Goal: Task Accomplishment & Management: Use online tool/utility

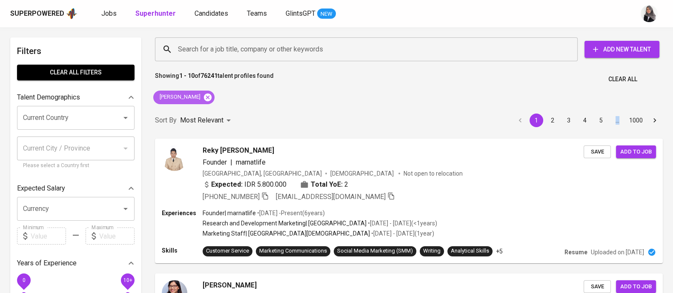
click at [208, 96] on icon at bounding box center [207, 97] width 9 height 9
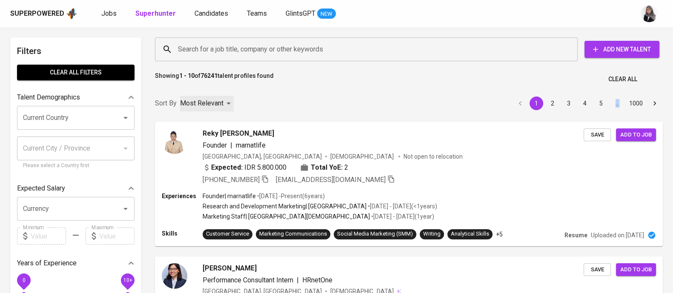
click at [209, 96] on div "Most Relevant" at bounding box center [207, 104] width 54 height 16
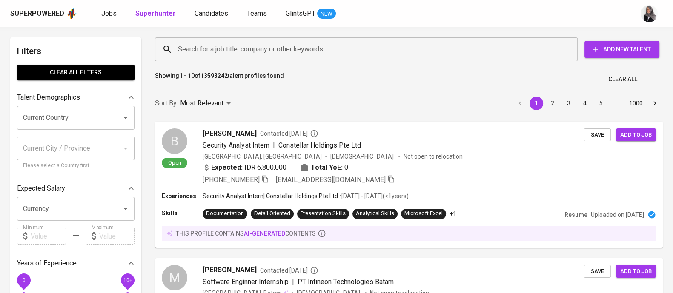
click at [339, 46] on input "Search for a job title, company or other keywords" at bounding box center [368, 49] width 385 height 16
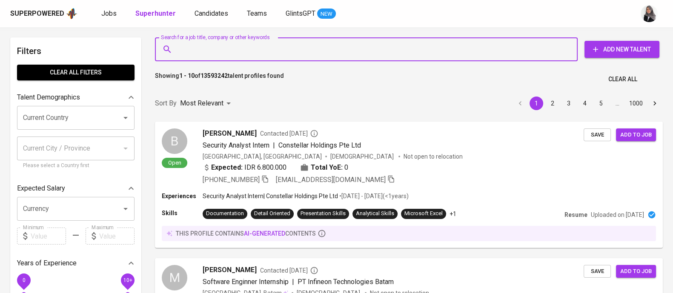
paste input "[PERSON_NAME][EMAIL_ADDRESS][DOMAIN_NAME]"
type input "[PERSON_NAME][EMAIL_ADDRESS][DOMAIN_NAME]"
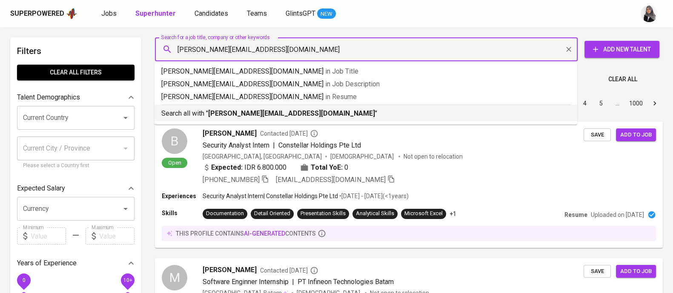
click at [273, 115] on b "[PERSON_NAME][EMAIL_ADDRESS][DOMAIN_NAME]" at bounding box center [291, 113] width 167 height 8
click at [273, 115] on div "Sort By Most Relevant MOST_RELEVANT 1 2 3 4 5 … 1000" at bounding box center [409, 104] width 518 height 26
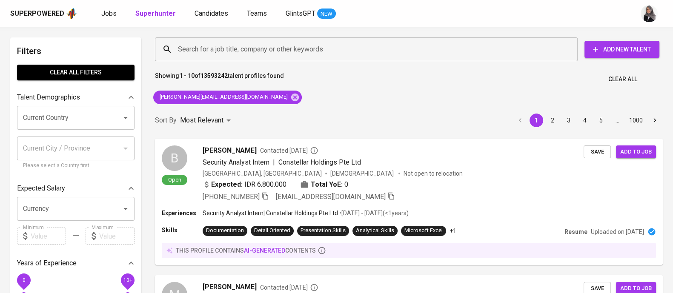
click at [273, 115] on div "Sort By Most Relevant MOST_RELEVANT 1 2 3 4 5 … 1000" at bounding box center [409, 121] width 518 height 26
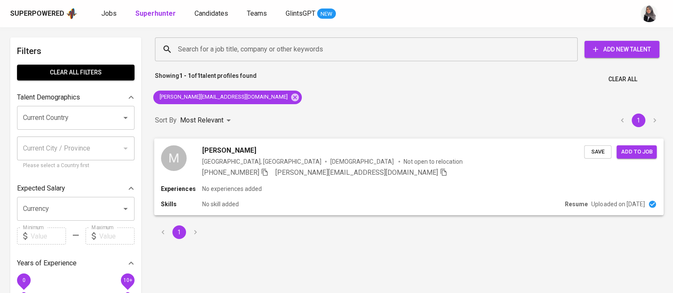
click at [390, 204] on div "Skills No skill added" at bounding box center [361, 204] width 401 height 9
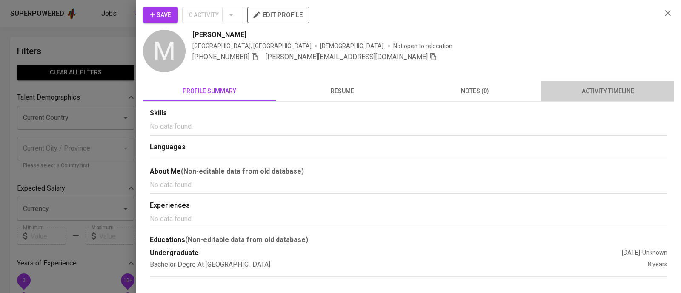
click at [637, 83] on button "activity timeline" at bounding box center [608, 91] width 133 height 20
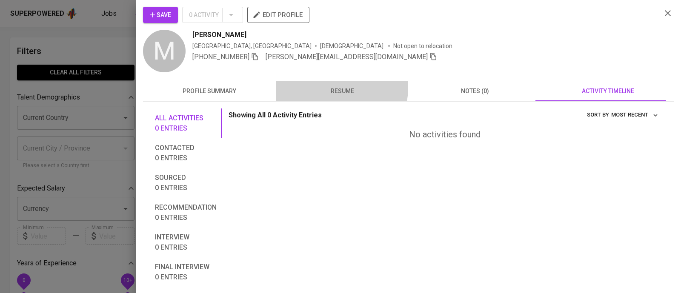
click at [339, 88] on span "resume" at bounding box center [342, 91] width 123 height 11
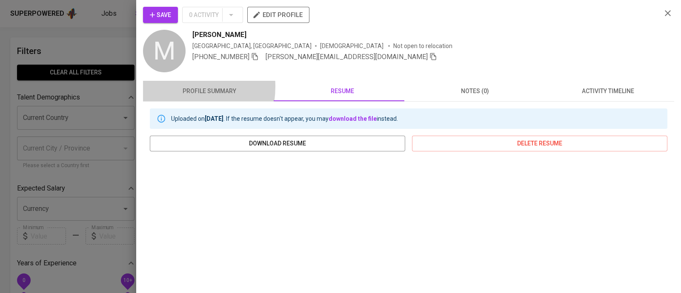
click at [170, 86] on span "profile summary" at bounding box center [209, 91] width 123 height 11
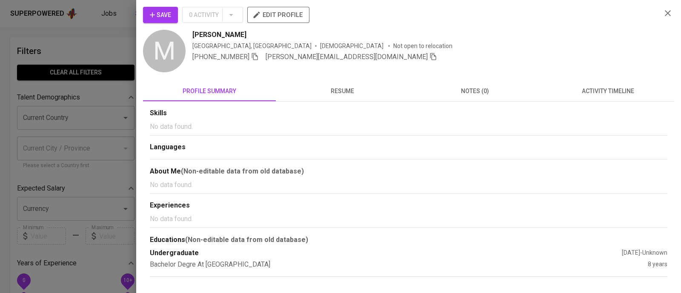
click at [326, 78] on div "Save 0 Activity edit profile M Mikael Patrick Indonesia, Tangerang Male Not ope…" at bounding box center [409, 142] width 532 height 270
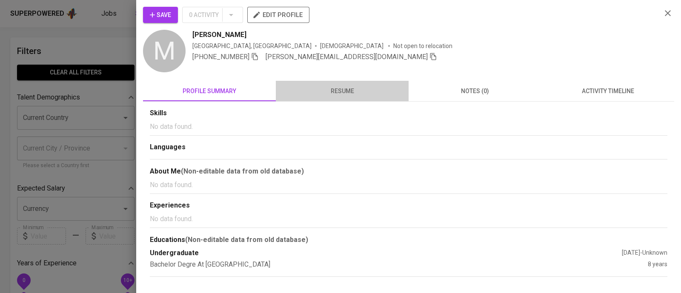
click at [332, 82] on button "resume" at bounding box center [342, 91] width 133 height 20
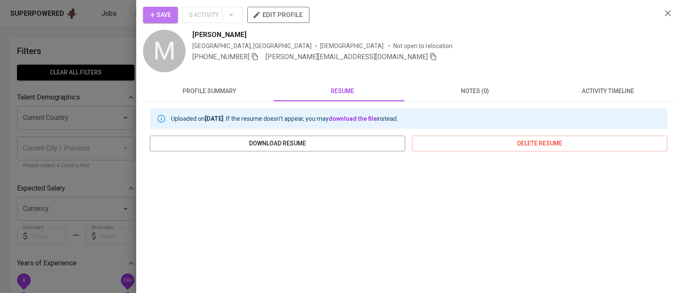
click at [169, 7] on button "Save" at bounding box center [160, 15] width 35 height 16
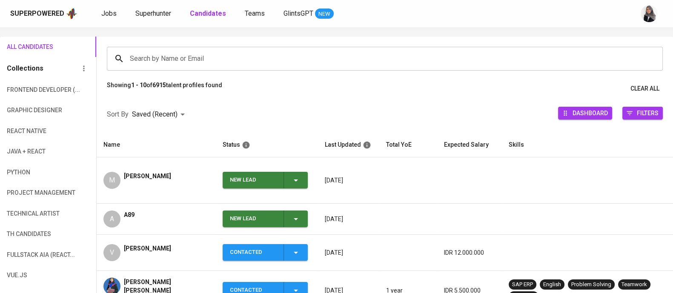
scroll to position [49, 0]
click at [297, 175] on icon "button" at bounding box center [296, 180] width 10 height 10
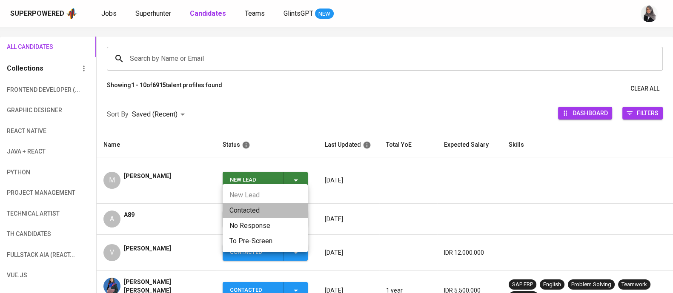
click at [260, 208] on li "Contacted" at bounding box center [265, 210] width 85 height 15
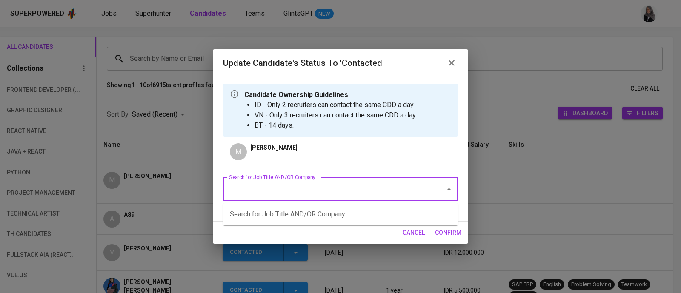
click at [328, 197] on input "Search for Job Title AND/OR Company" at bounding box center [329, 189] width 204 height 16
type input "product"
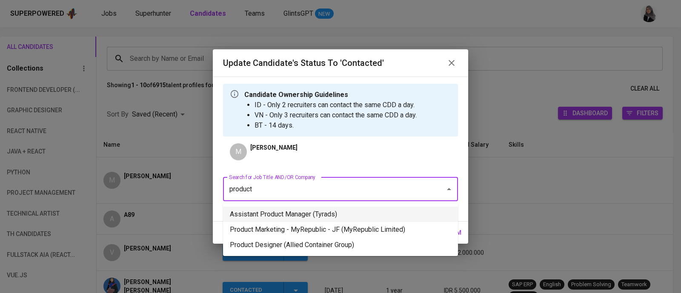
click at [361, 212] on li "Assistant Product Manager (Tyrads)" at bounding box center [340, 214] width 235 height 15
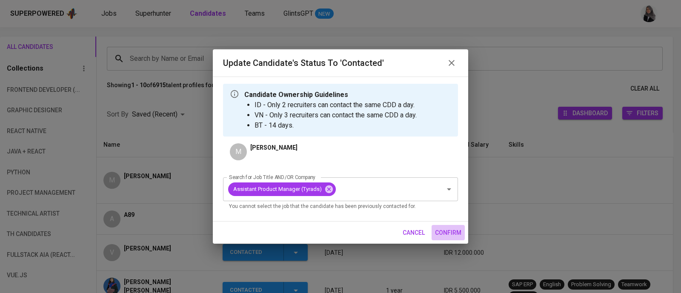
click at [446, 234] on span "confirm" at bounding box center [448, 233] width 26 height 11
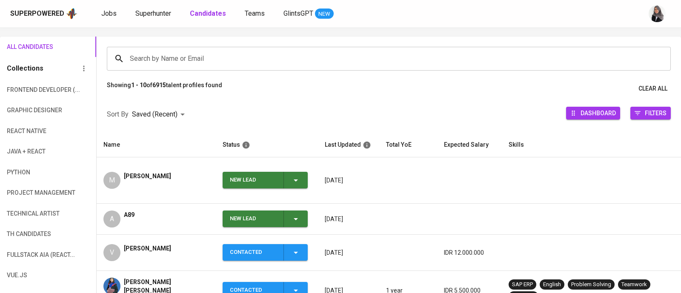
click at [299, 211] on div "New Lead" at bounding box center [265, 219] width 71 height 17
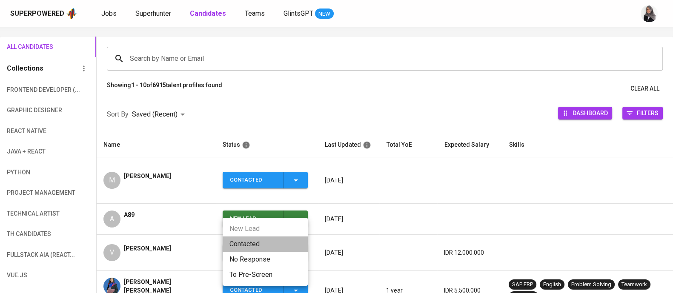
click at [251, 239] on li "Contacted" at bounding box center [265, 244] width 85 height 15
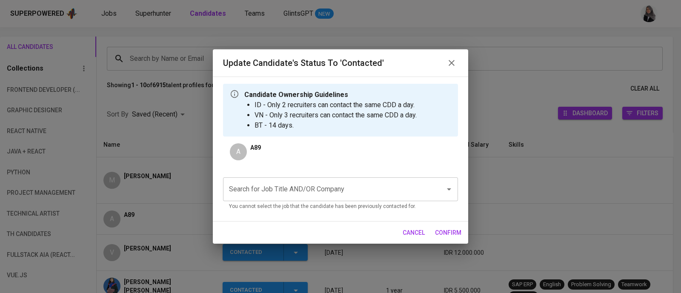
click at [339, 191] on input "Search for Job Title AND/OR Company" at bounding box center [329, 189] width 204 height 16
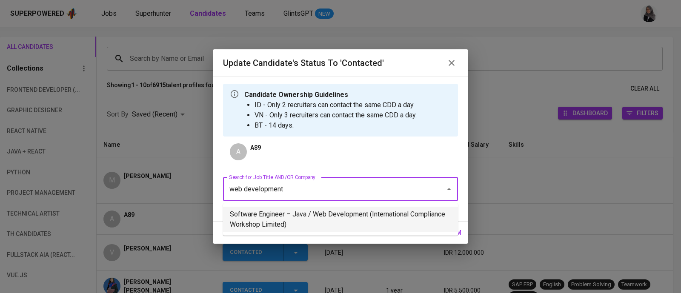
click at [322, 213] on li "Software Engineer – Java / Web Development (International Compliance Workshop L…" at bounding box center [340, 220] width 235 height 26
type input "web development"
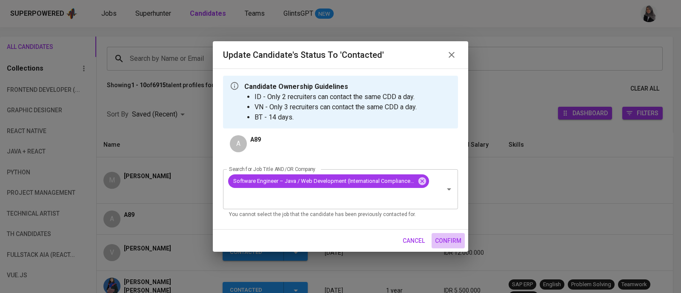
click at [440, 241] on span "confirm" at bounding box center [448, 241] width 26 height 11
